Goal: Find specific page/section: Find specific page/section

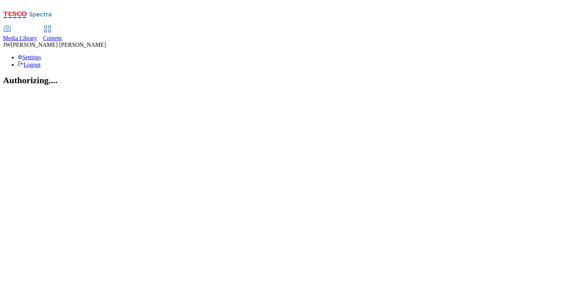
select select "flare-ghs-mktg"
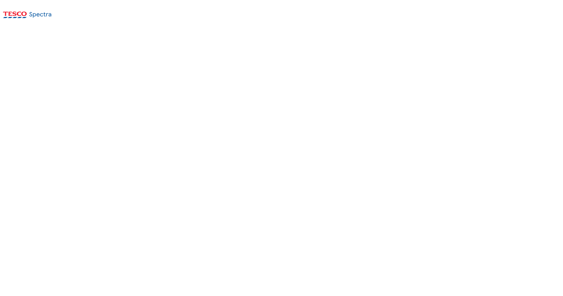
select select "flare-ghs-mktg"
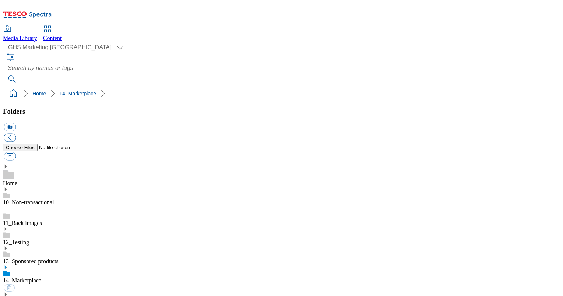
scroll to position [111, 0]
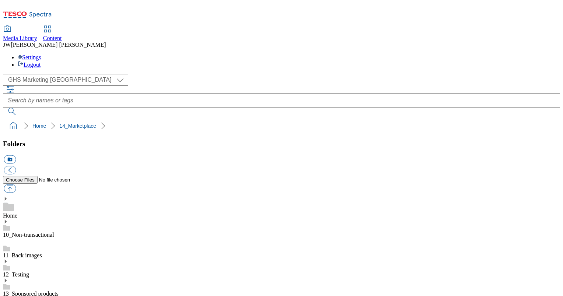
select select "flare-ghs-mktg"
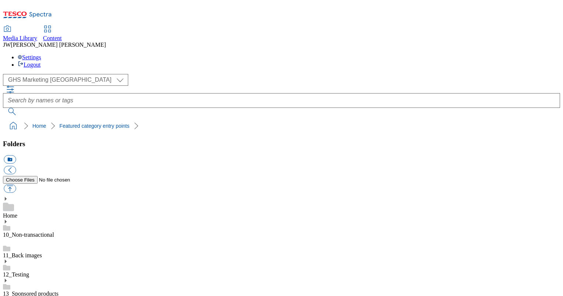
scroll to position [237, 0]
